Goal: Navigation & Orientation: Find specific page/section

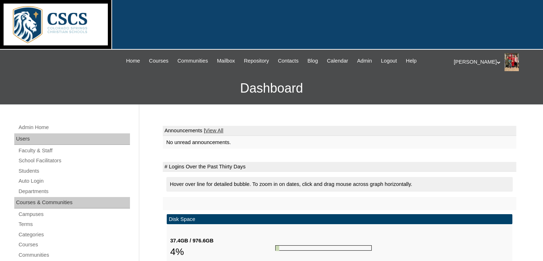
scroll to position [53, 0]
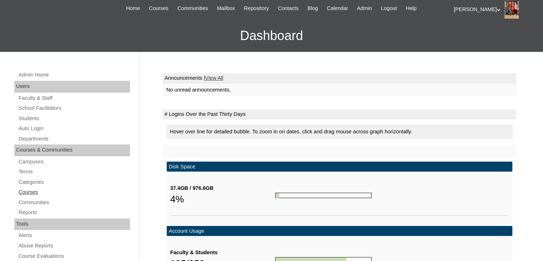
click at [29, 189] on link "Courses" at bounding box center [74, 192] width 112 height 9
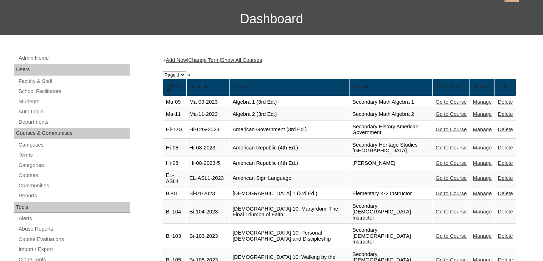
scroll to position [69, 0]
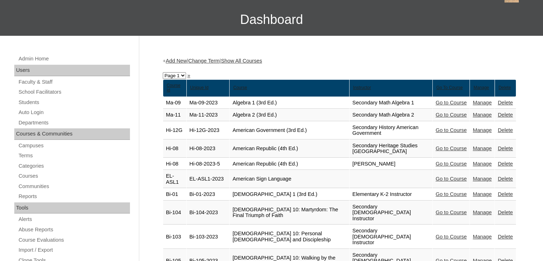
click at [220, 59] on link "Change Term" at bounding box center [203, 61] width 31 height 6
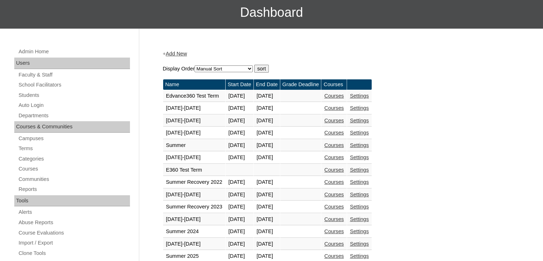
scroll to position [104, 0]
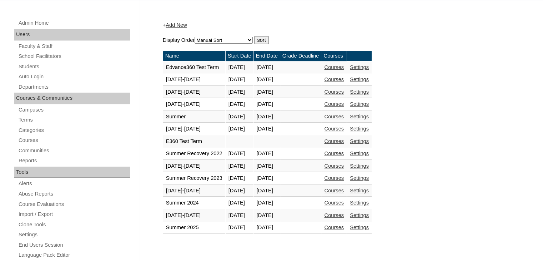
click at [344, 189] on link "Courses" at bounding box center [334, 191] width 20 height 6
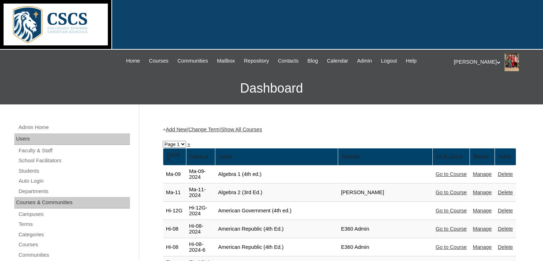
click at [210, 130] on link "Change Term" at bounding box center [203, 129] width 31 height 6
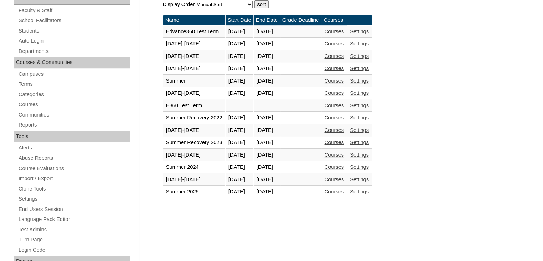
scroll to position [140, 0]
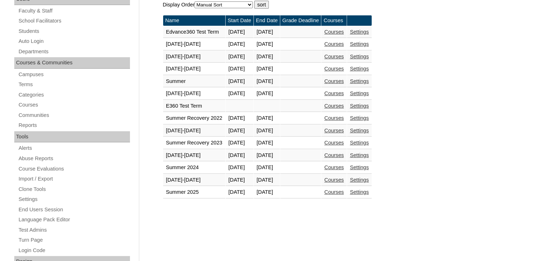
click at [344, 129] on link "Courses" at bounding box center [334, 131] width 20 height 6
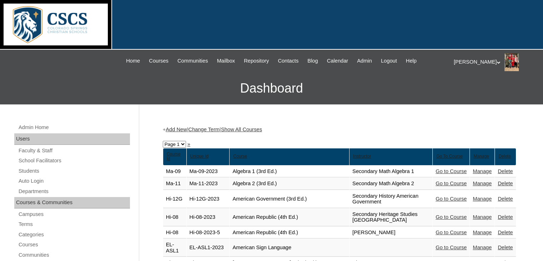
click at [220, 130] on link "Change Term" at bounding box center [203, 129] width 31 height 6
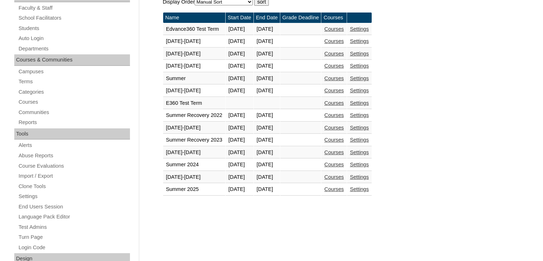
scroll to position [143, 0]
click at [344, 175] on link "Courses" at bounding box center [334, 177] width 20 height 6
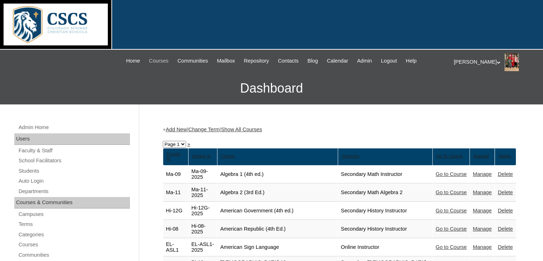
click at [151, 60] on span "Courses" at bounding box center [159, 61] width 20 height 8
